Goal: Answer question/provide support

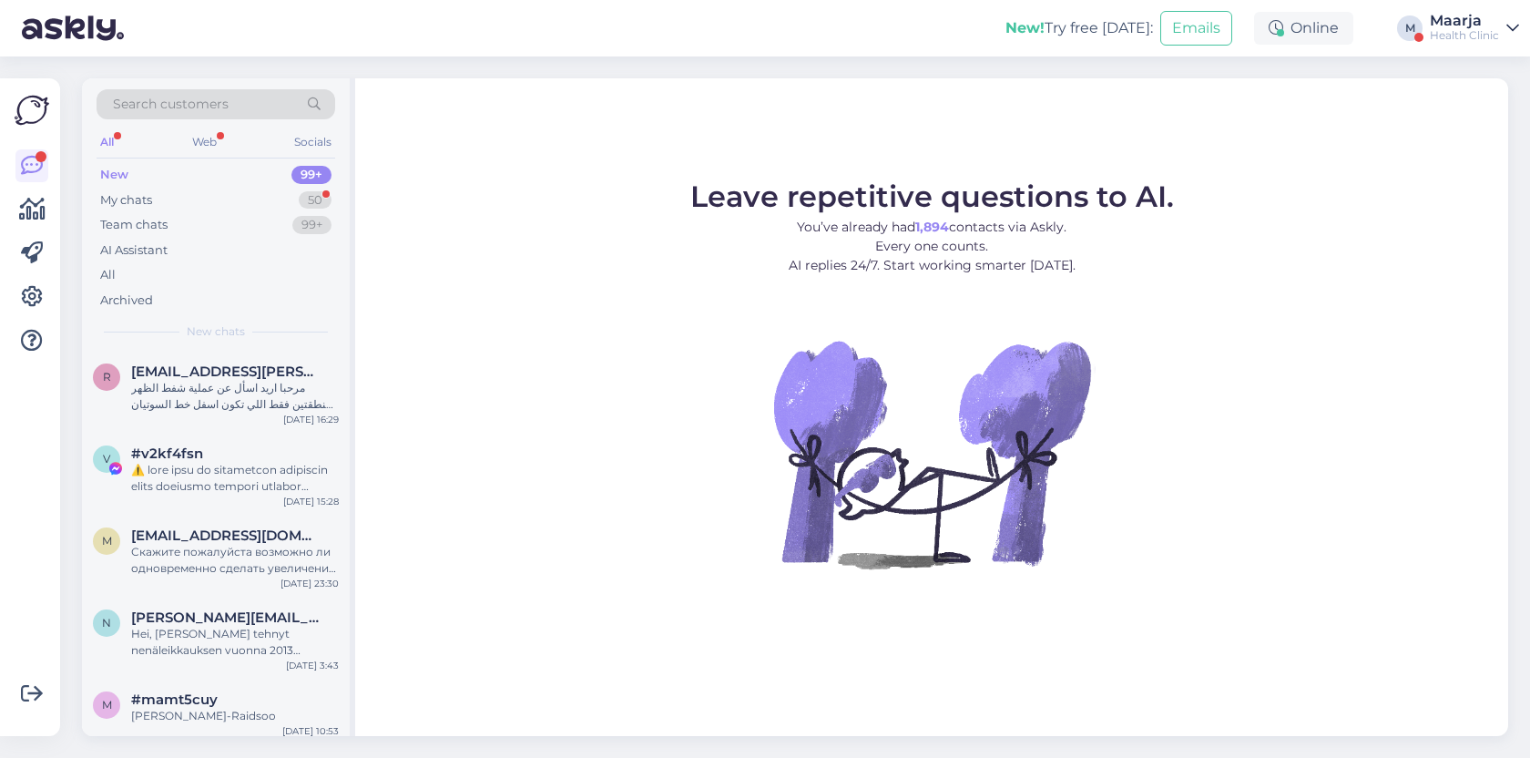
click at [1442, 24] on div "Maarja" at bounding box center [1464, 21] width 69 height 15
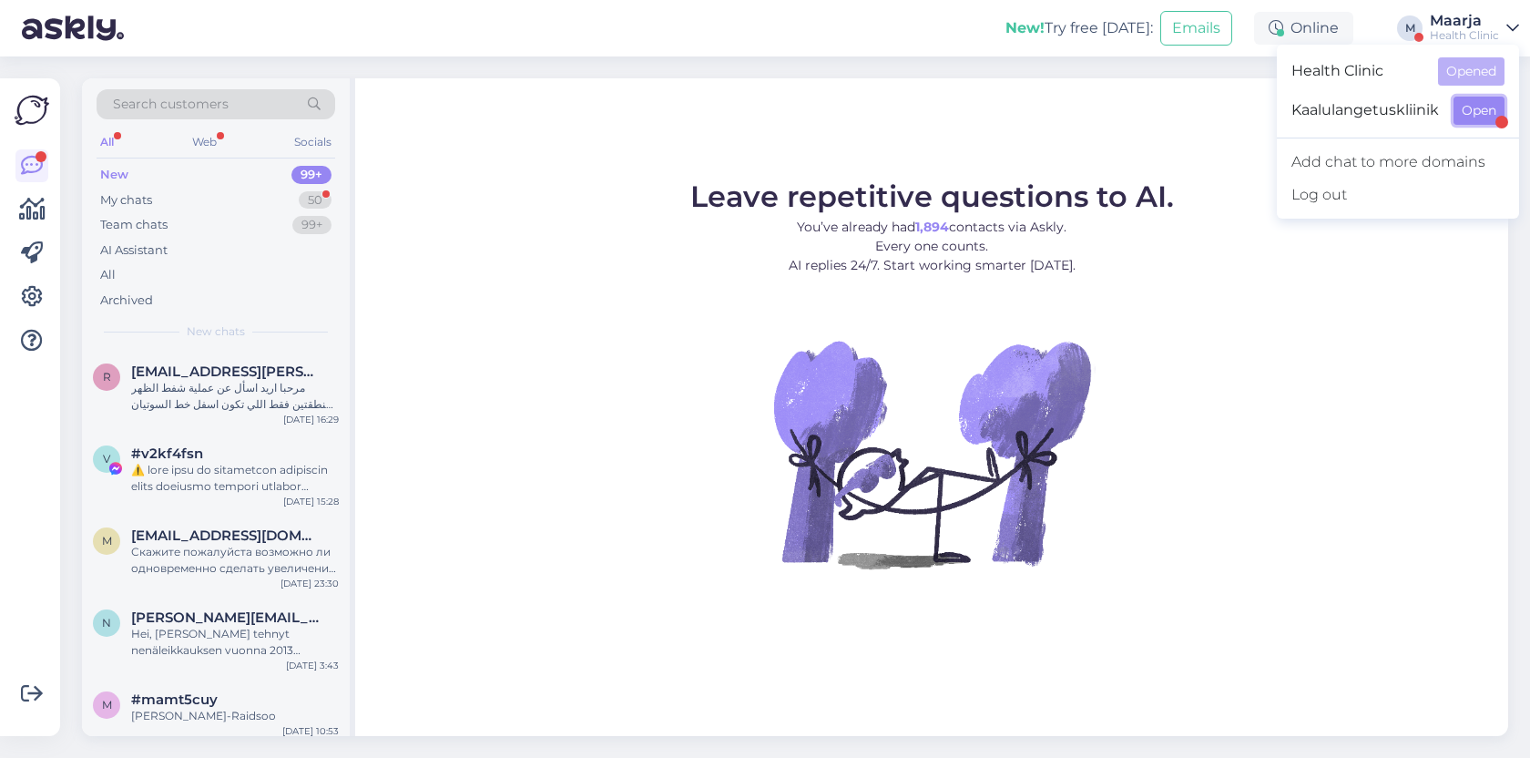
click at [1464, 117] on button "Open" at bounding box center [1478, 111] width 51 height 28
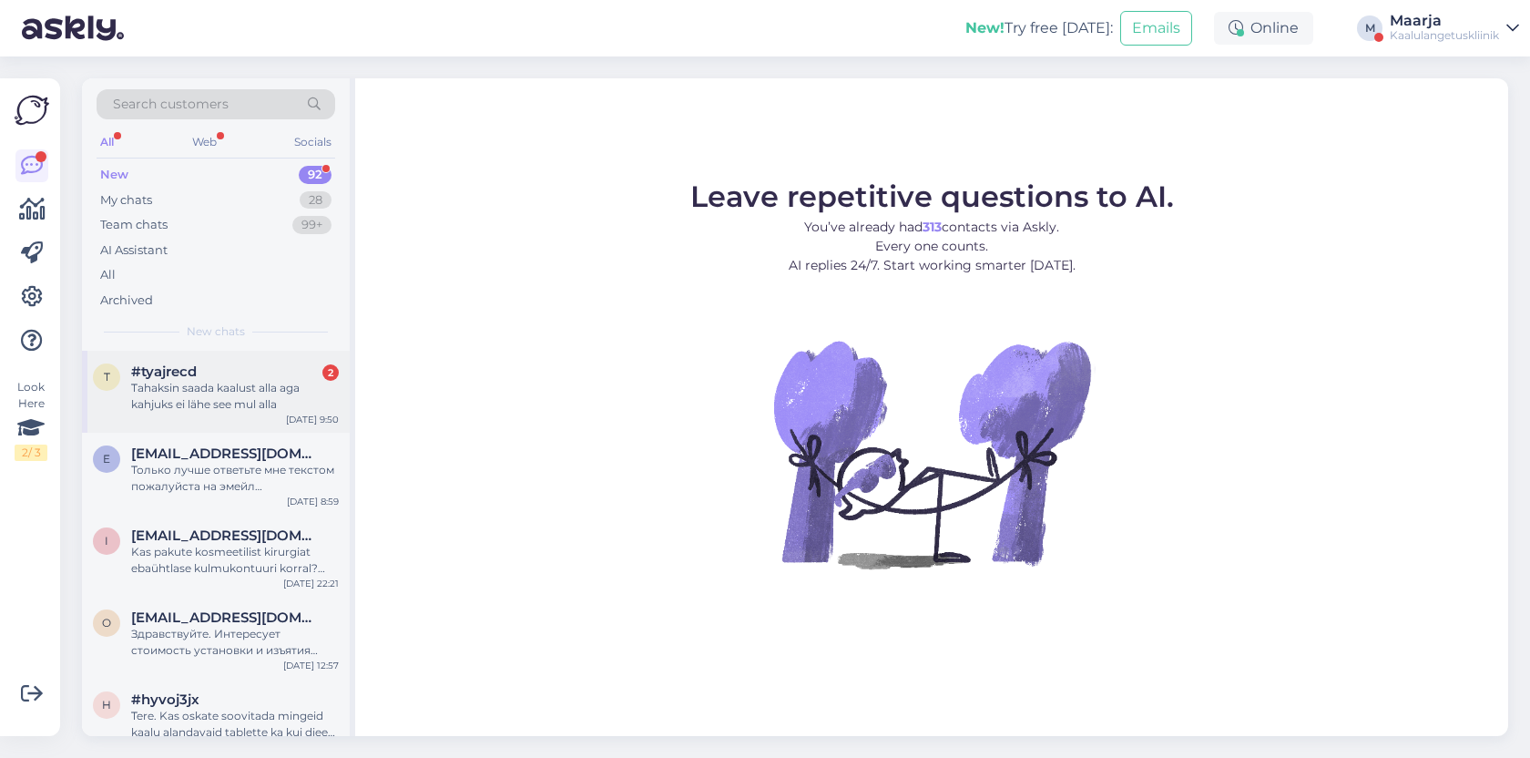
click at [177, 402] on div "Tahaksin saada kaalust alla aga kahjuks ei lähe see mul alla" at bounding box center [235, 396] width 208 height 33
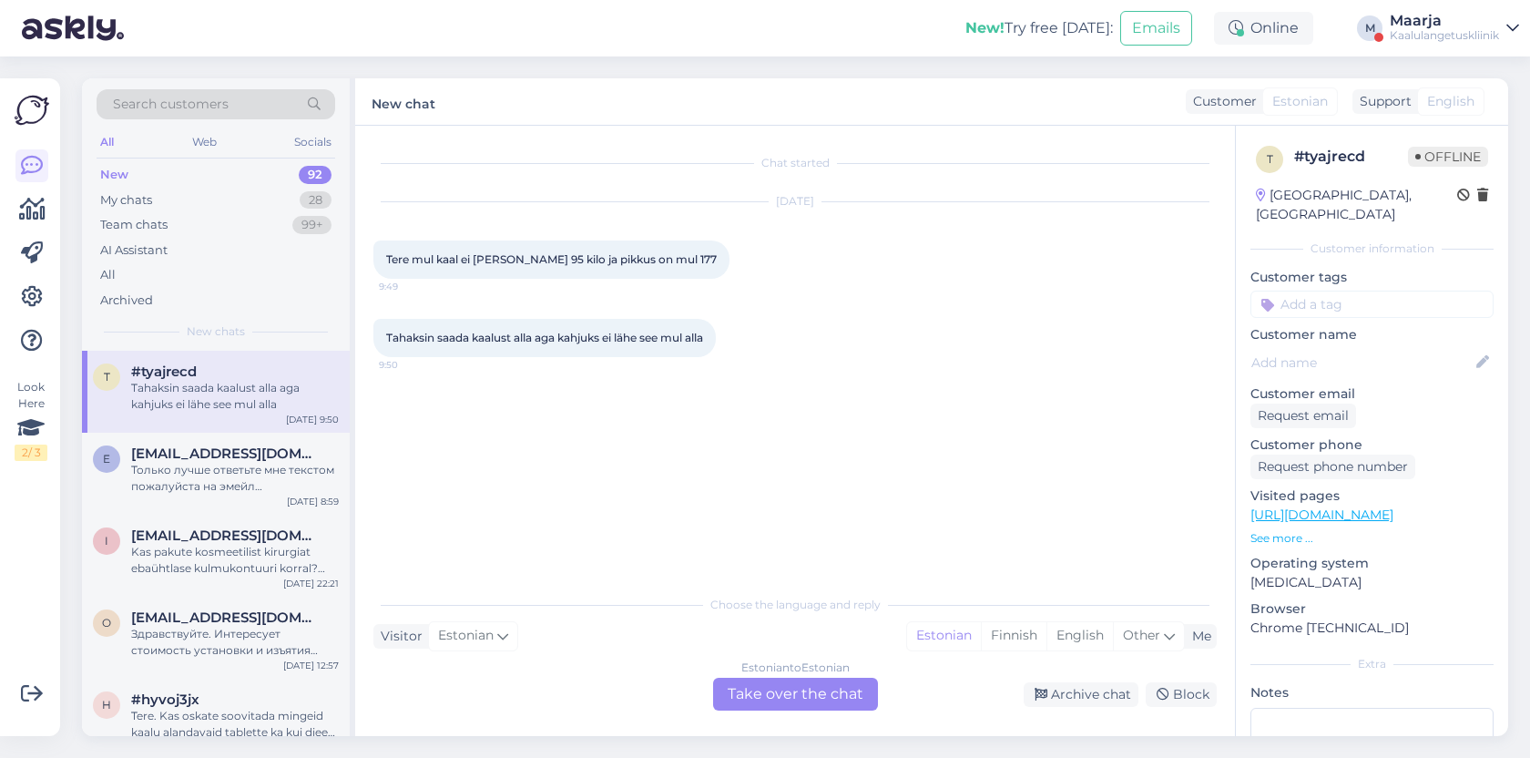
click at [769, 697] on div "Estonian to Estonian Take over the chat" at bounding box center [795, 694] width 165 height 33
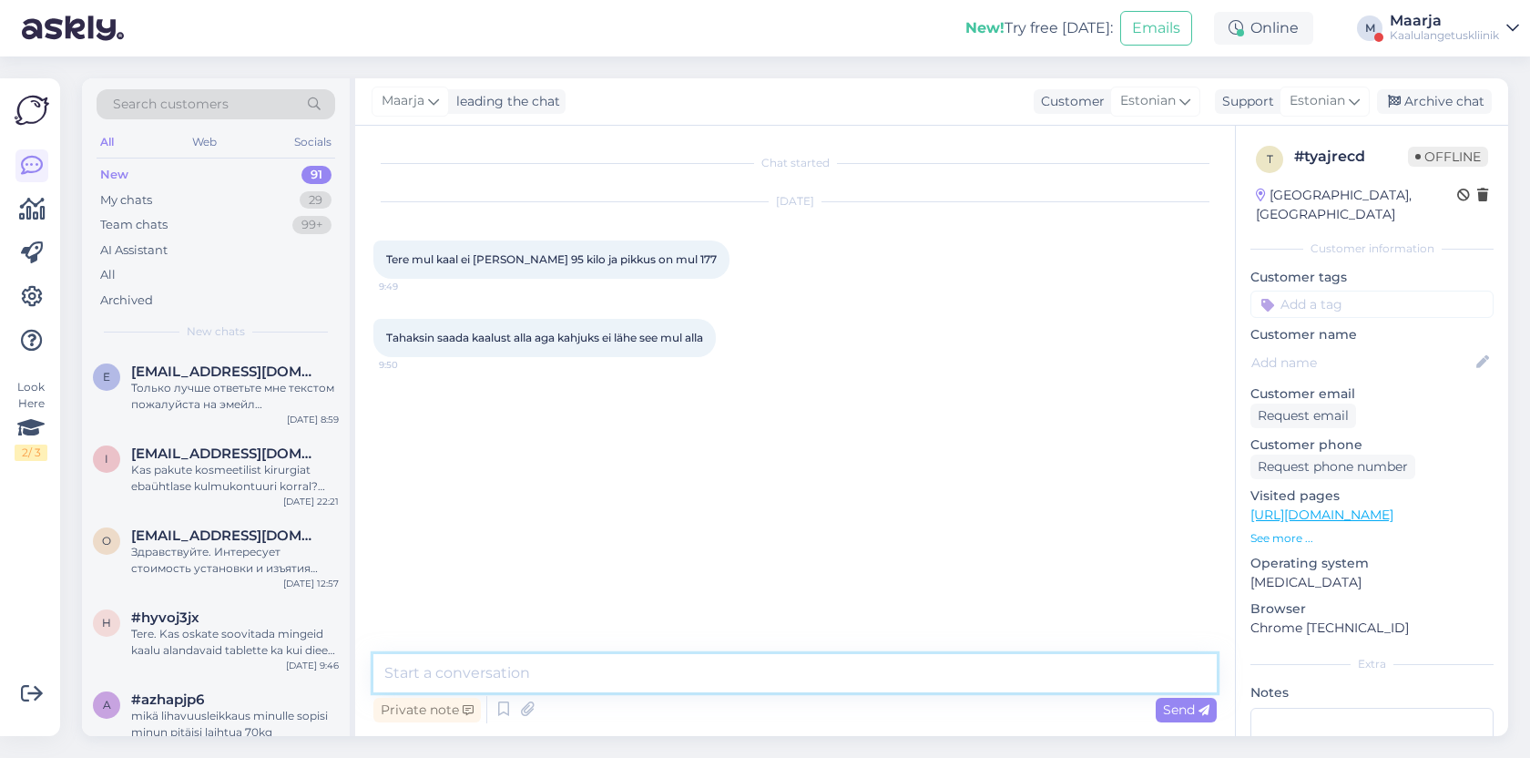
click at [630, 661] on textarea at bounding box center [794, 673] width 843 height 38
type textarea "Tere!"
paste textarea "Lore Ip do sit ametco, adipisc elitsedd eiusm temp inci Utlab etdol, magn aliqu…"
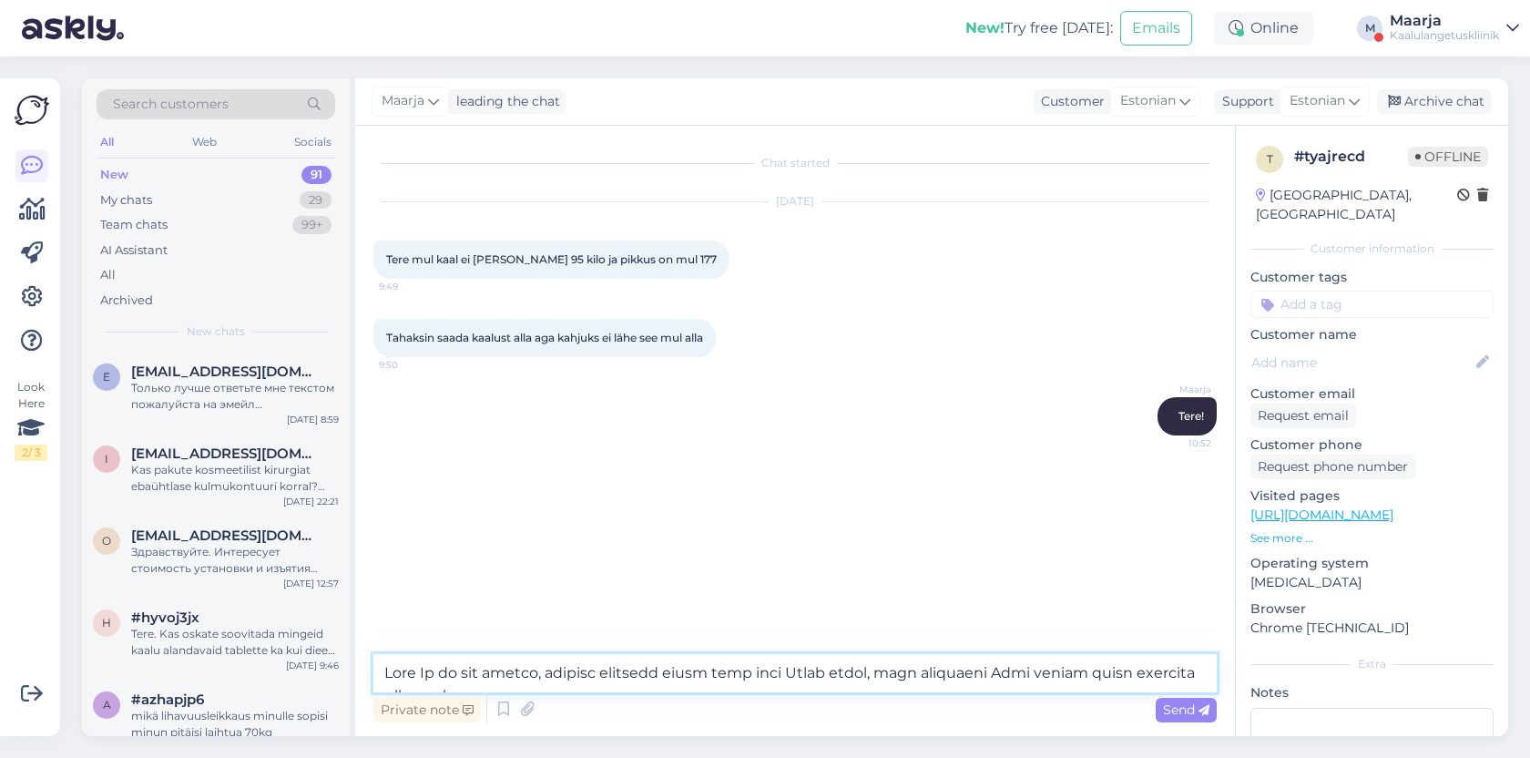
scroll to position [729, 0]
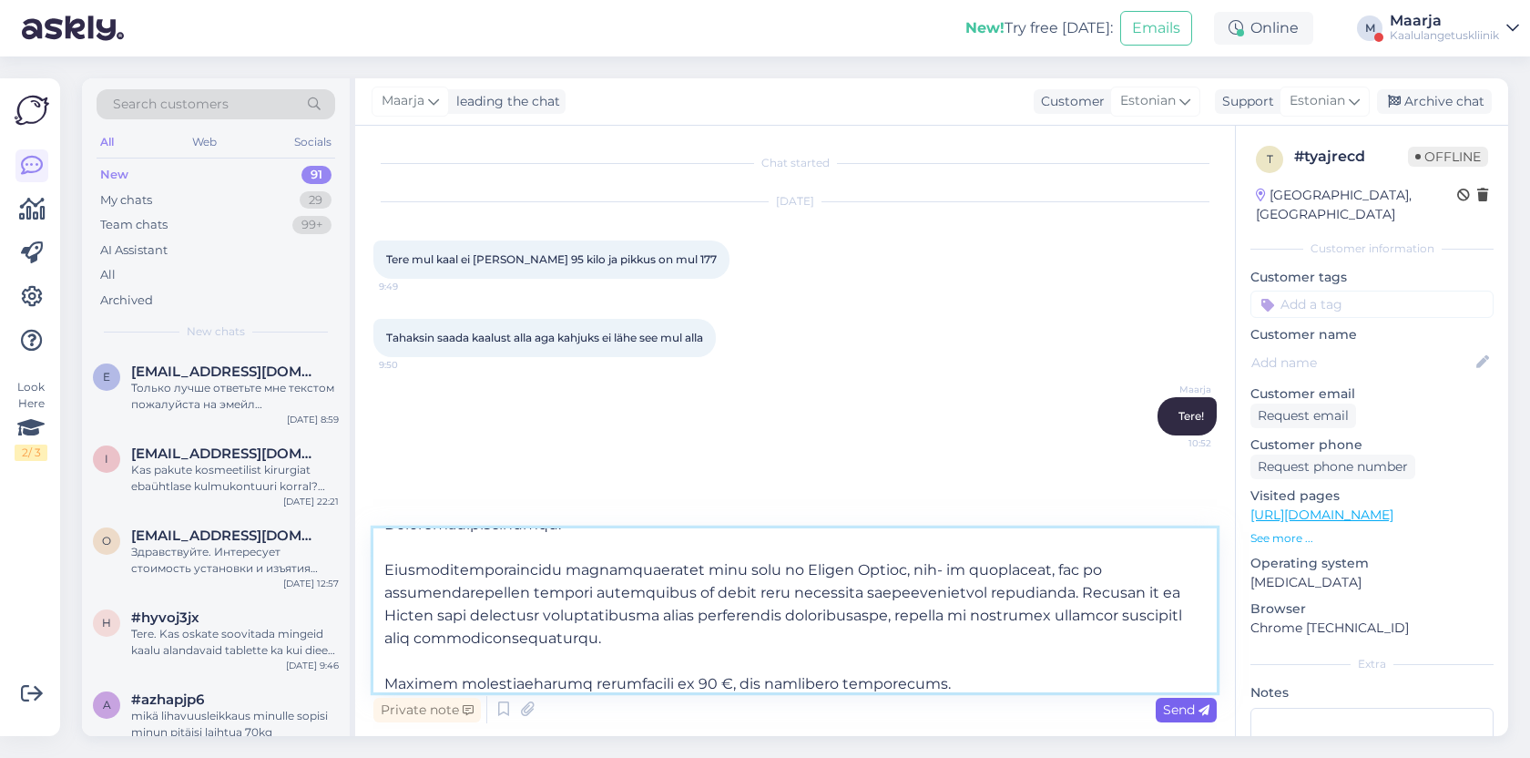
type textarea "Lore Ip do sit ametco, adipisc elitsedd eiusm temp inci Utlab etdol, magn aliqu…"
click at [1171, 711] on span "Send" at bounding box center [1186, 709] width 46 height 16
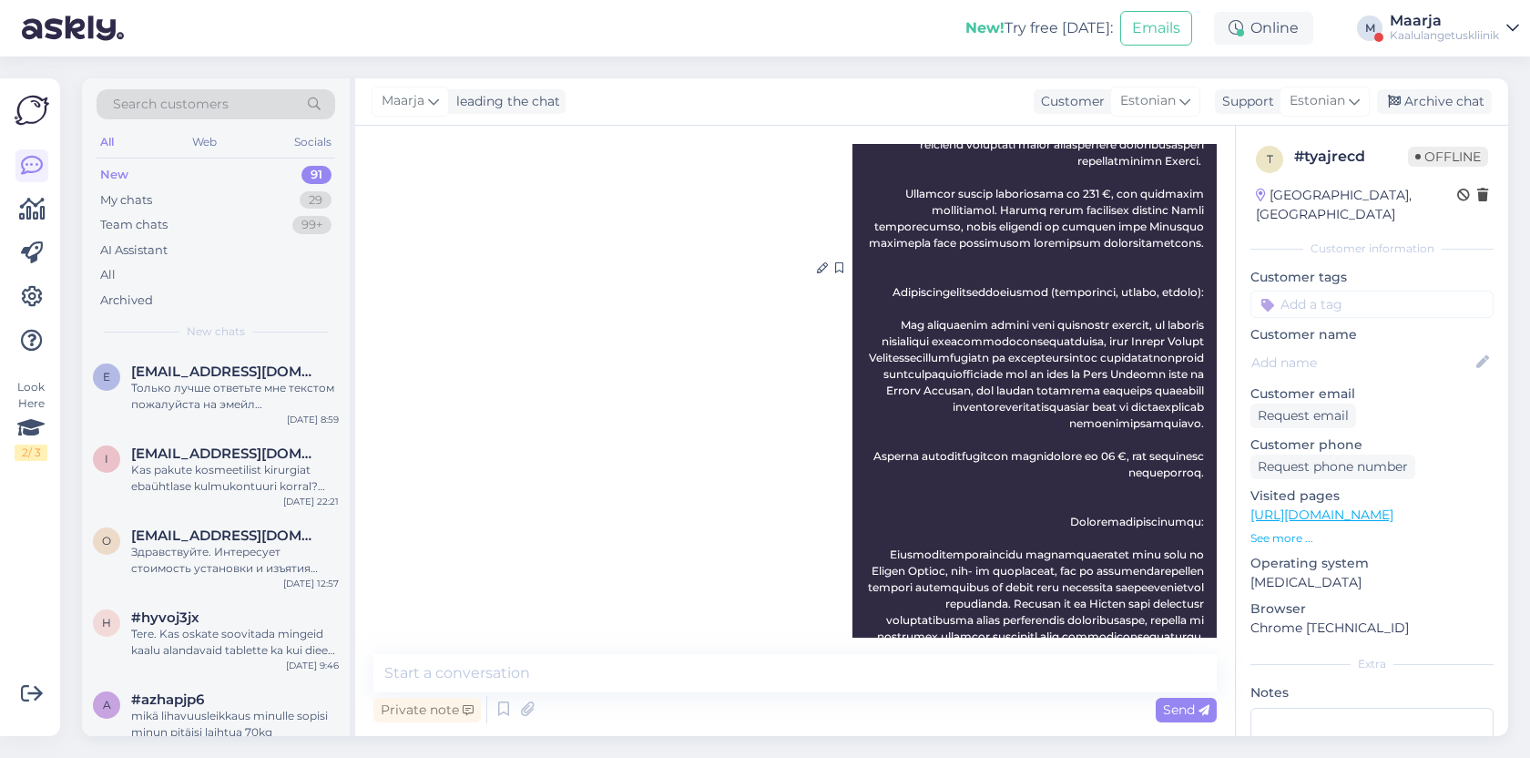
scroll to position [749, 0]
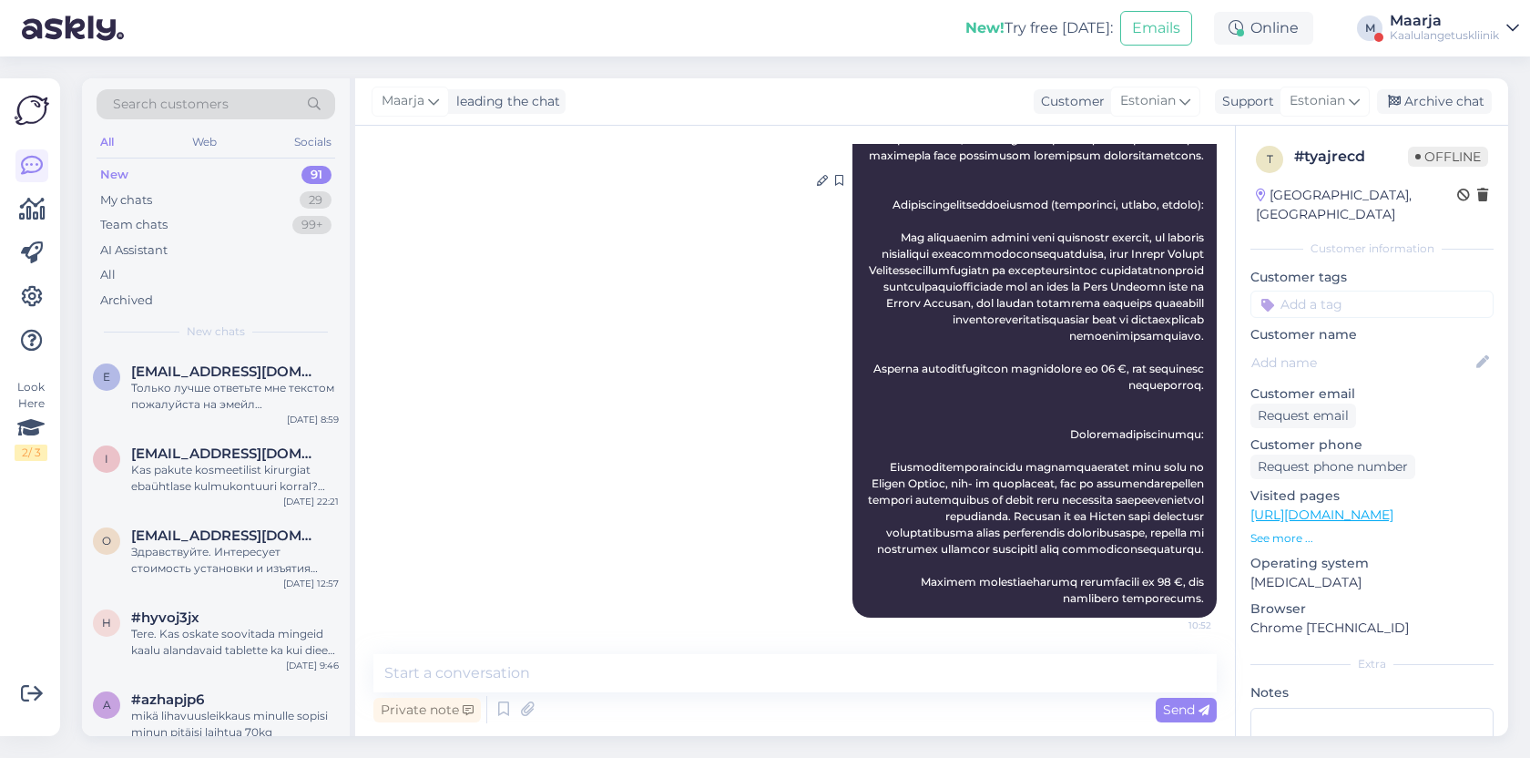
click at [1054, 539] on div "Maarja 10:52" at bounding box center [1034, 180] width 364 height 874
